Goal: Task Accomplishment & Management: Manage account settings

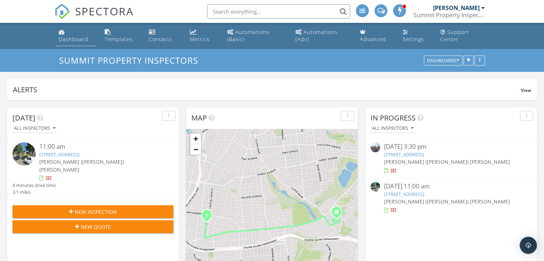
click at [71, 38] on div "Dashboard" at bounding box center [74, 39] width 30 height 7
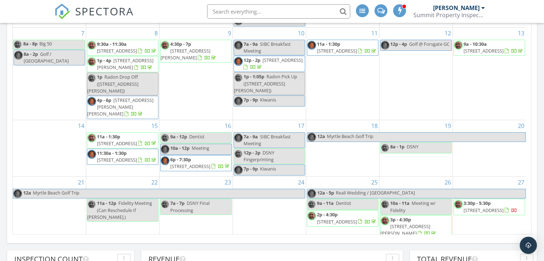
scroll to position [46, 0]
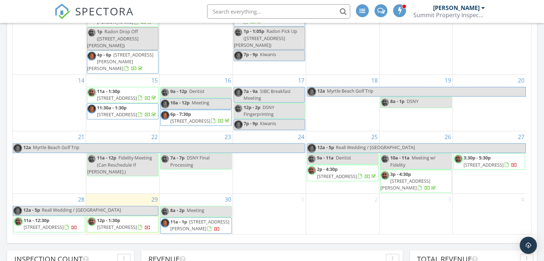
click at [200, 219] on span "11a - 1p 301 Westervelt Ave, STATEN ISLAND 10301" at bounding box center [196, 226] width 71 height 14
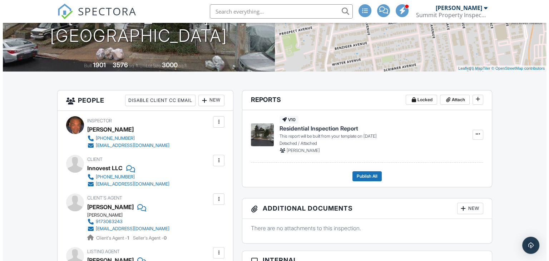
scroll to position [143, 0]
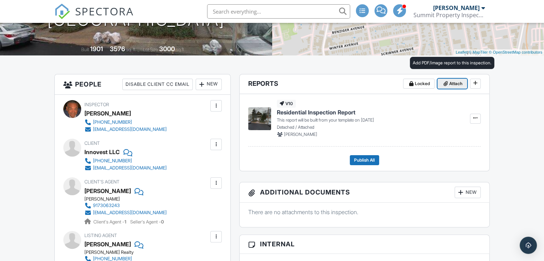
click at [455, 84] on span "Attach" at bounding box center [455, 83] width 13 height 7
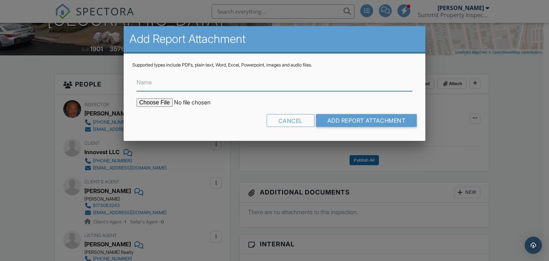
click at [213, 79] on input "Name" at bounding box center [275, 83] width 277 height 18
type input "Walk-Thru Checklist"
click at [150, 106] on input "file" at bounding box center [198, 102] width 122 height 9
type input "C:\fakepath\Final_Walk-Thru_Check_list.pdf"
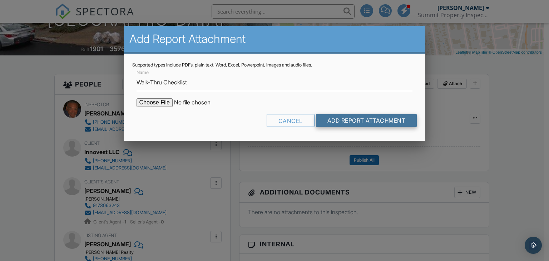
click at [360, 119] on input "Add Report Attachment" at bounding box center [366, 120] width 101 height 13
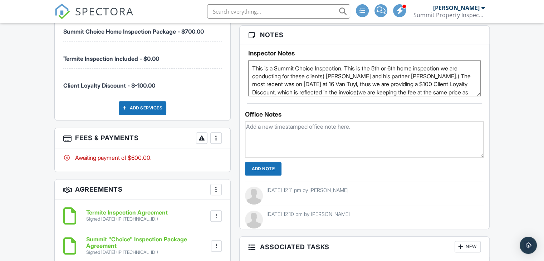
scroll to position [501, 0]
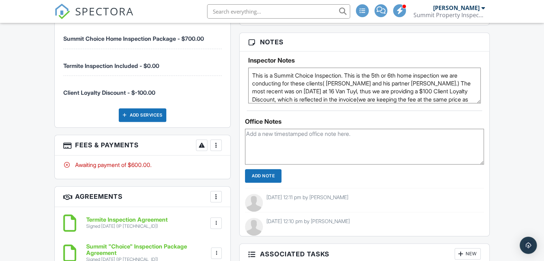
click at [219, 143] on div at bounding box center [215, 145] width 7 height 7
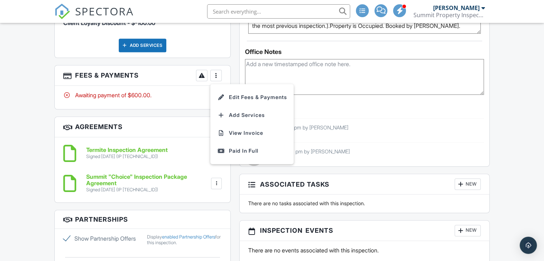
scroll to position [572, 0]
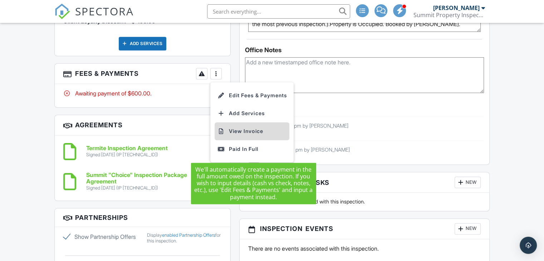
click at [245, 129] on li "View Invoice" at bounding box center [252, 131] width 75 height 18
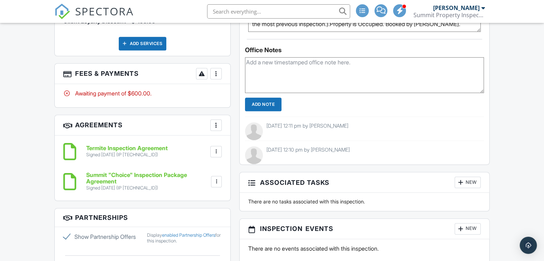
click at [122, 176] on h6 "Summit "Choice" Inspection Package Agreement" at bounding box center [147, 178] width 123 height 13
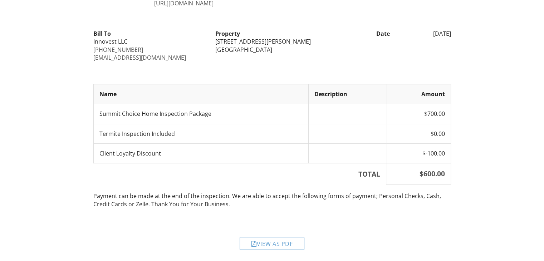
scroll to position [50, 0]
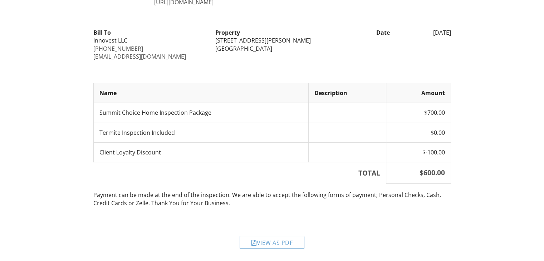
click at [263, 242] on div "View as PDF" at bounding box center [272, 242] width 65 height 13
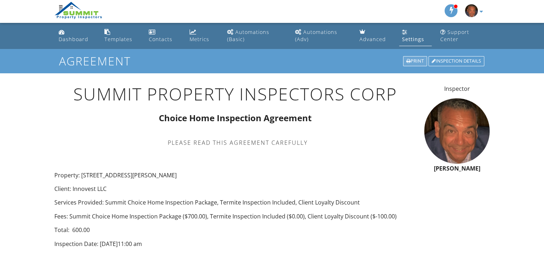
click at [412, 60] on div "Print" at bounding box center [415, 61] width 24 height 10
click at [448, 59] on div "Inspection Details" at bounding box center [457, 61] width 56 height 10
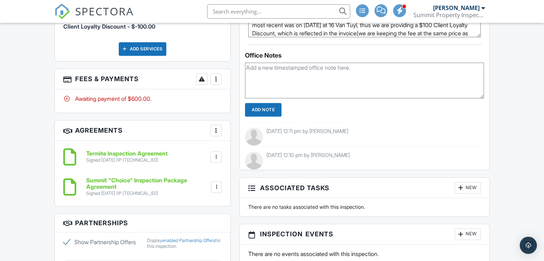
scroll to position [602, 0]
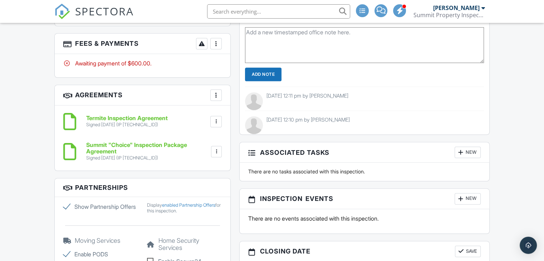
click at [121, 122] on div "Signed 09/24/2025 (IP 65.155.135.18)" at bounding box center [127, 125] width 82 height 6
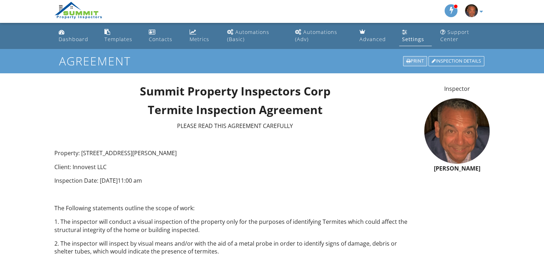
click at [412, 63] on div "Print" at bounding box center [415, 61] width 24 height 10
click at [459, 59] on div "Inspection Details" at bounding box center [457, 61] width 56 height 10
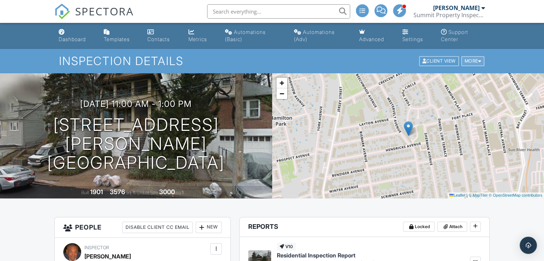
click at [476, 62] on div "More" at bounding box center [472, 62] width 23 height 10
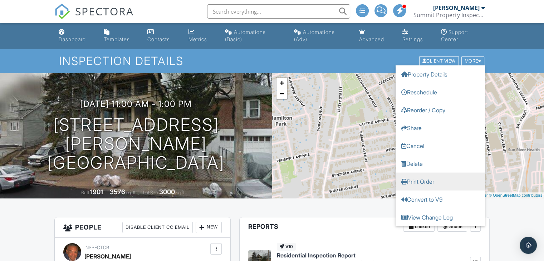
click at [417, 181] on link "Print Order" at bounding box center [440, 182] width 89 height 18
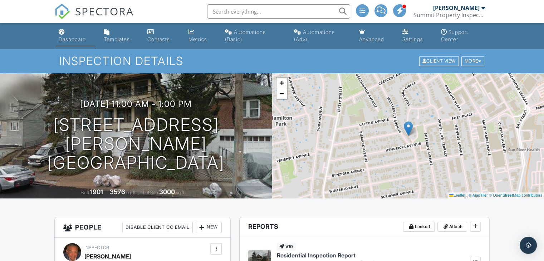
click at [68, 36] on div "Dashboard" at bounding box center [72, 39] width 27 height 6
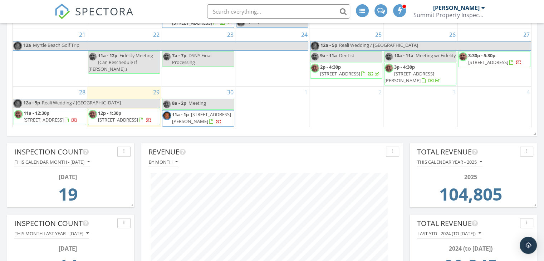
scroll to position [45, 0]
